Goal: Navigation & Orientation: Find specific page/section

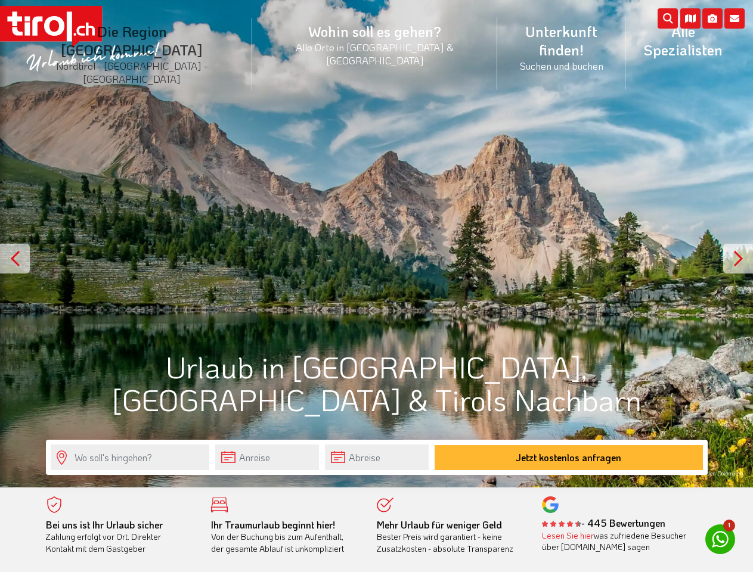
click at [159, 38] on li "Die Region [GEOGRAPHIC_DATA] [GEOGRAPHIC_DATA] - [GEOGRAPHIC_DATA] - [GEOGRAPHI…" at bounding box center [132, 54] width 240 height 90
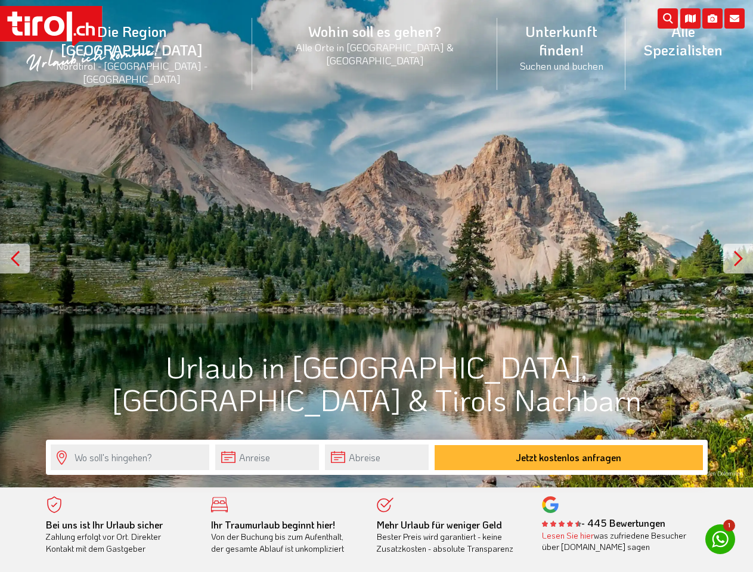
click at [734, 18] on icon at bounding box center [734, 18] width 20 height 20
click at [712, 18] on icon at bounding box center [712, 18] width 20 height 20
click at [15, 259] on div at bounding box center [15, 259] width 30 height 30
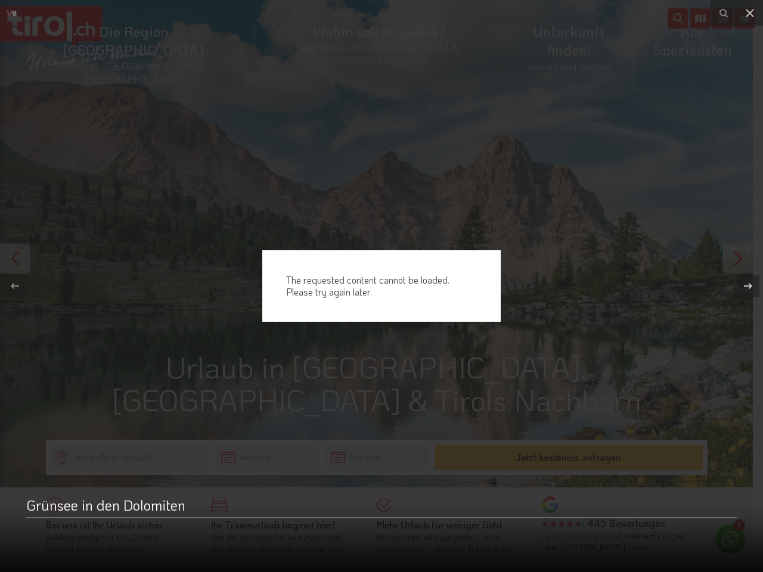
click at [738, 259] on button at bounding box center [742, 286] width 42 height 60
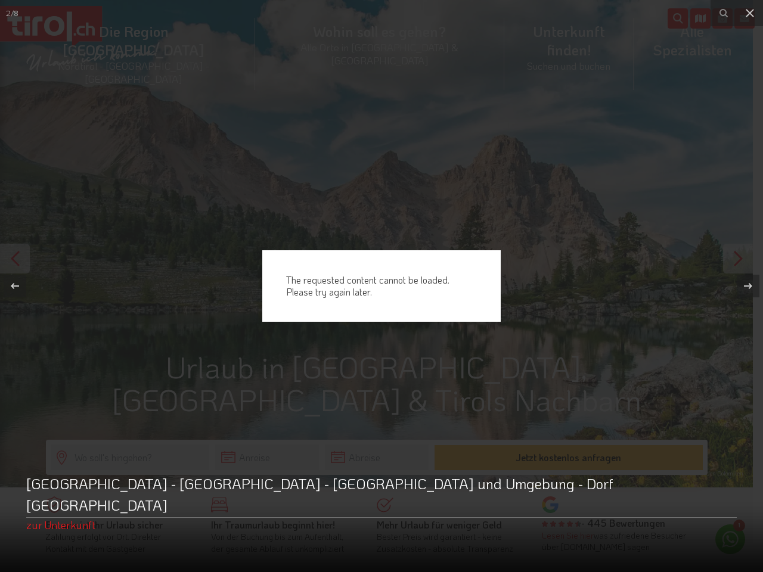
click at [267, 457] on div "The requested content cannot be loaded. Please try again later." at bounding box center [381, 286] width 763 height 572
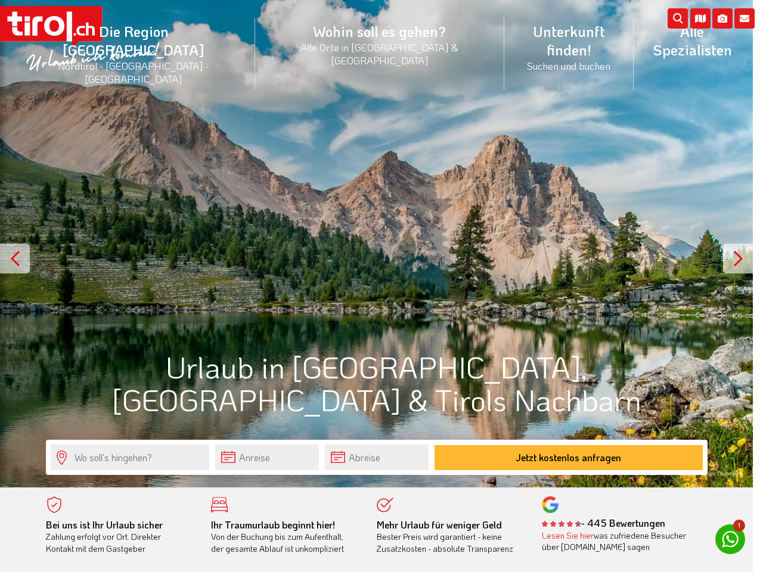
click at [377, 457] on div "The requested content cannot be loaded. Please try again later." at bounding box center [381, 286] width 763 height 572
